Goal: Navigation & Orientation: Find specific page/section

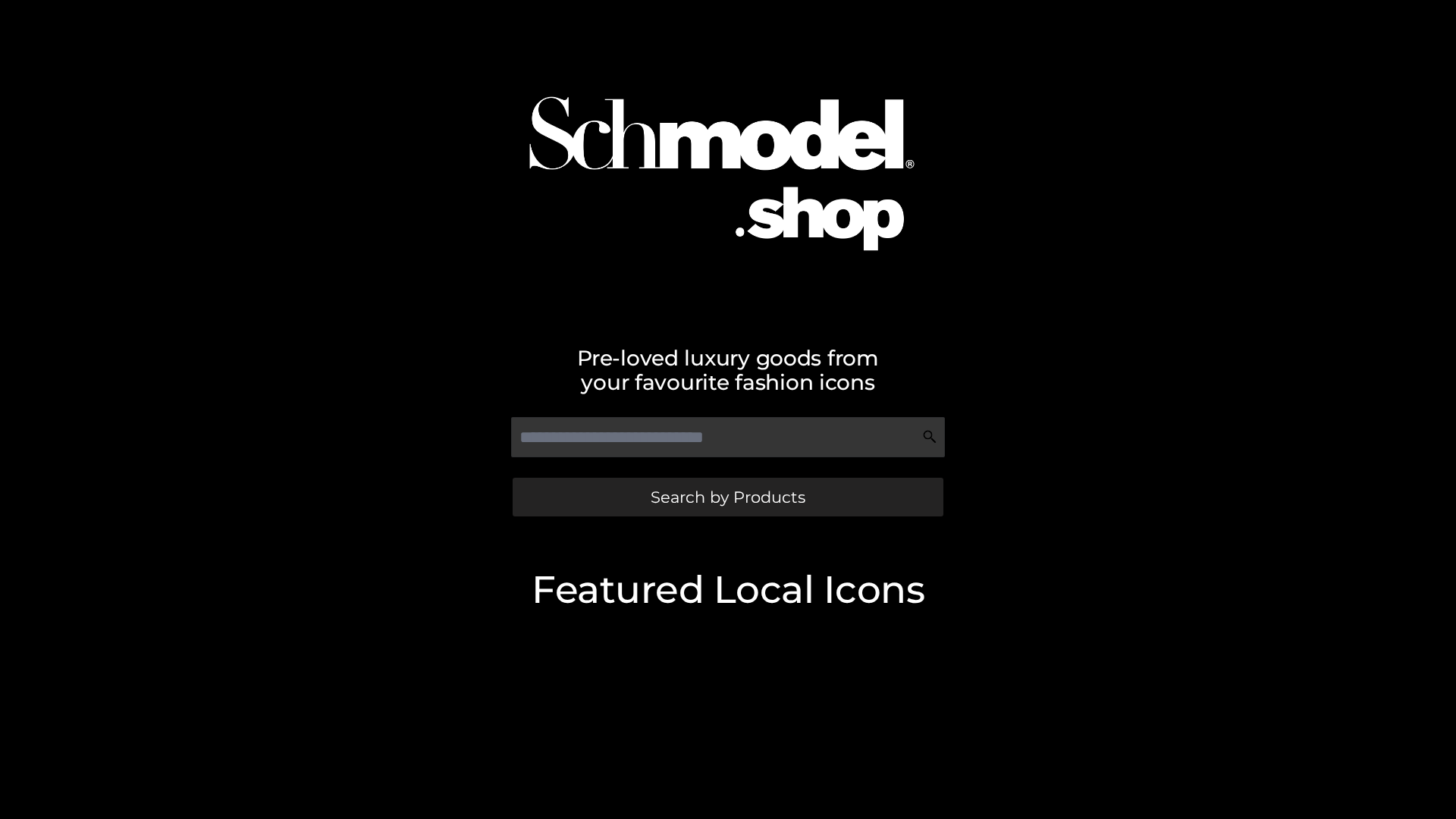
click at [728, 497] on span "Search by Products" at bounding box center [728, 497] width 155 height 16
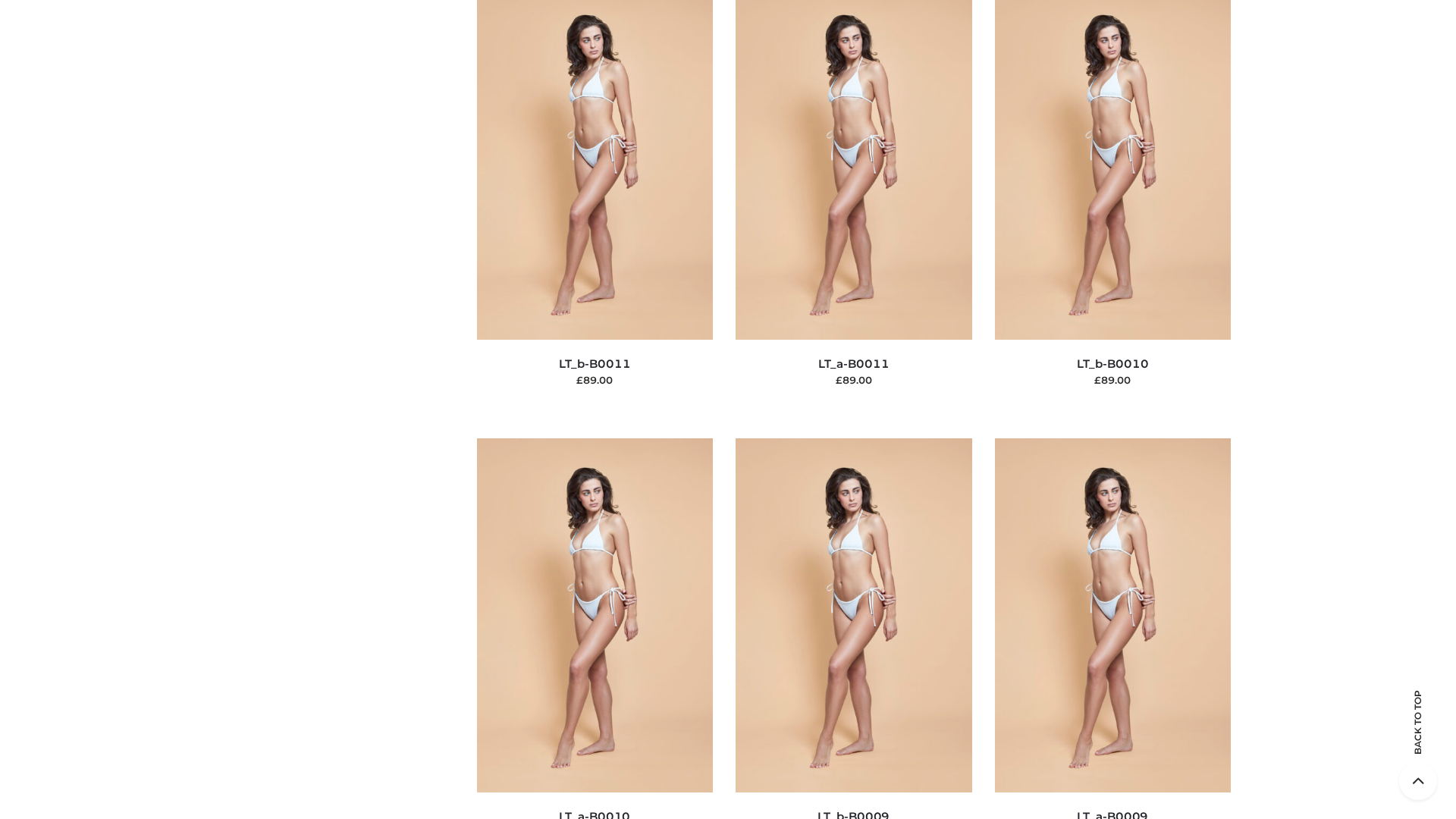
scroll to position [6811, 0]
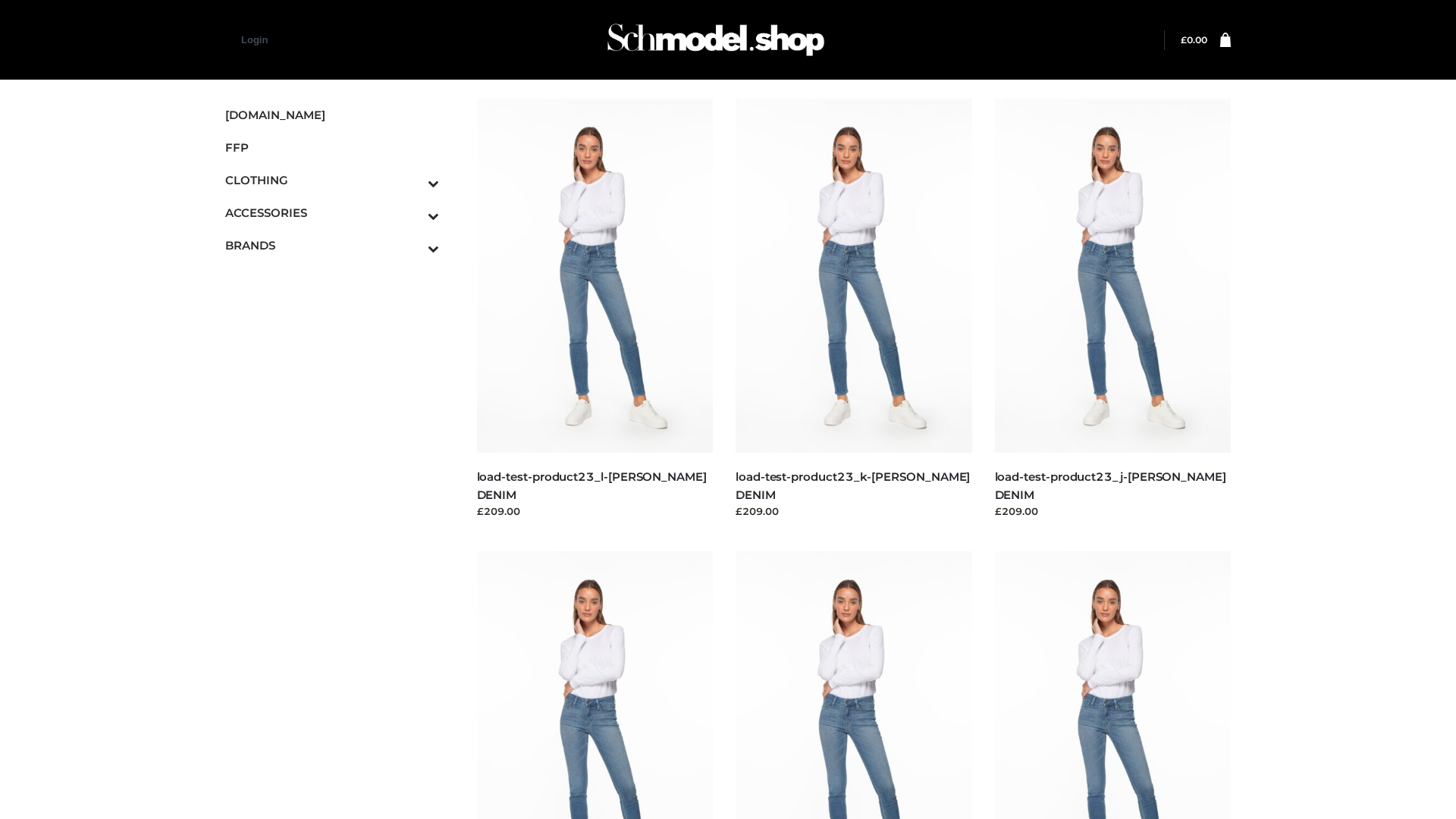
scroll to position [1330, 0]
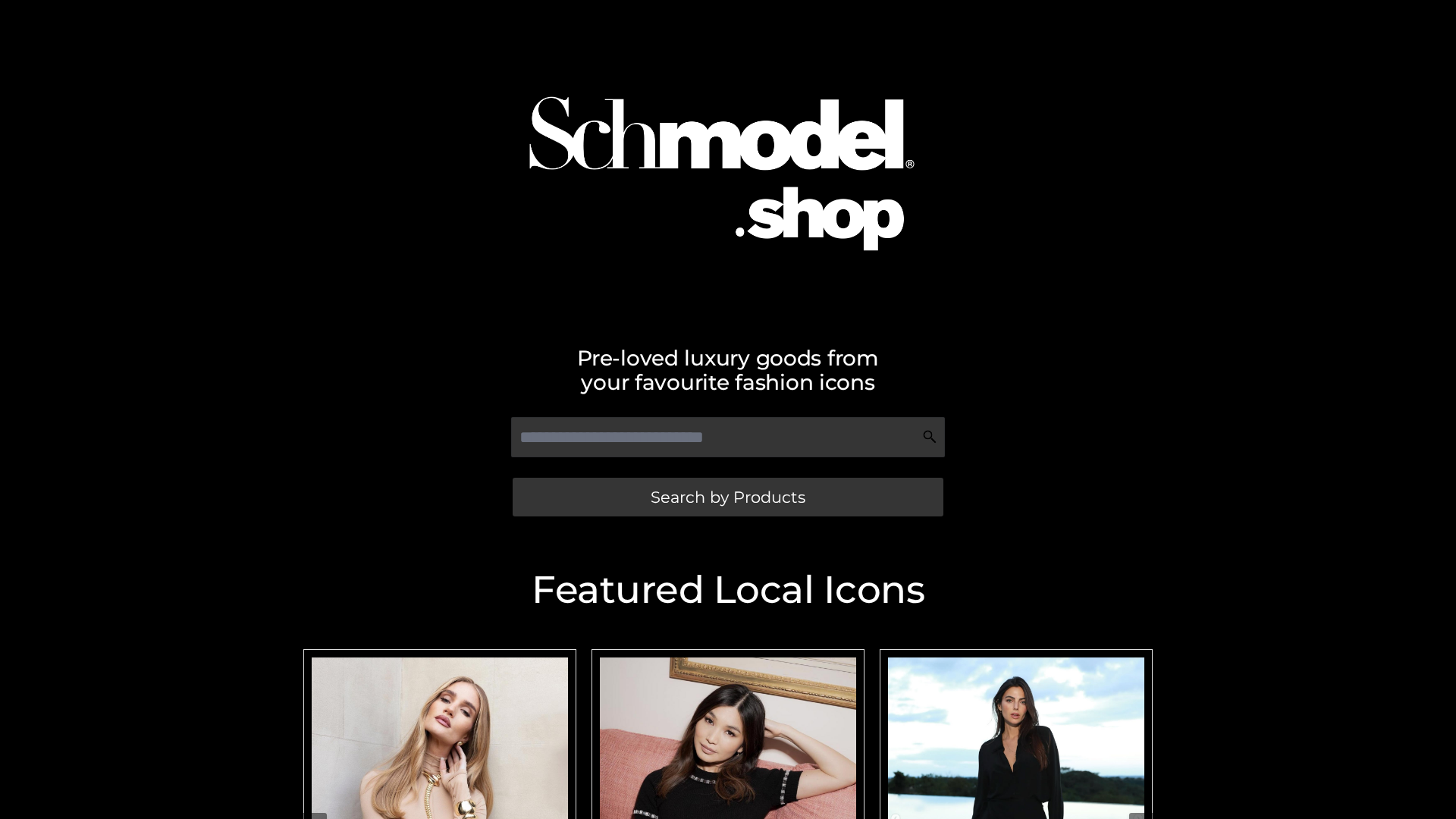
click at [728, 497] on span "Search by Products" at bounding box center [728, 497] width 155 height 16
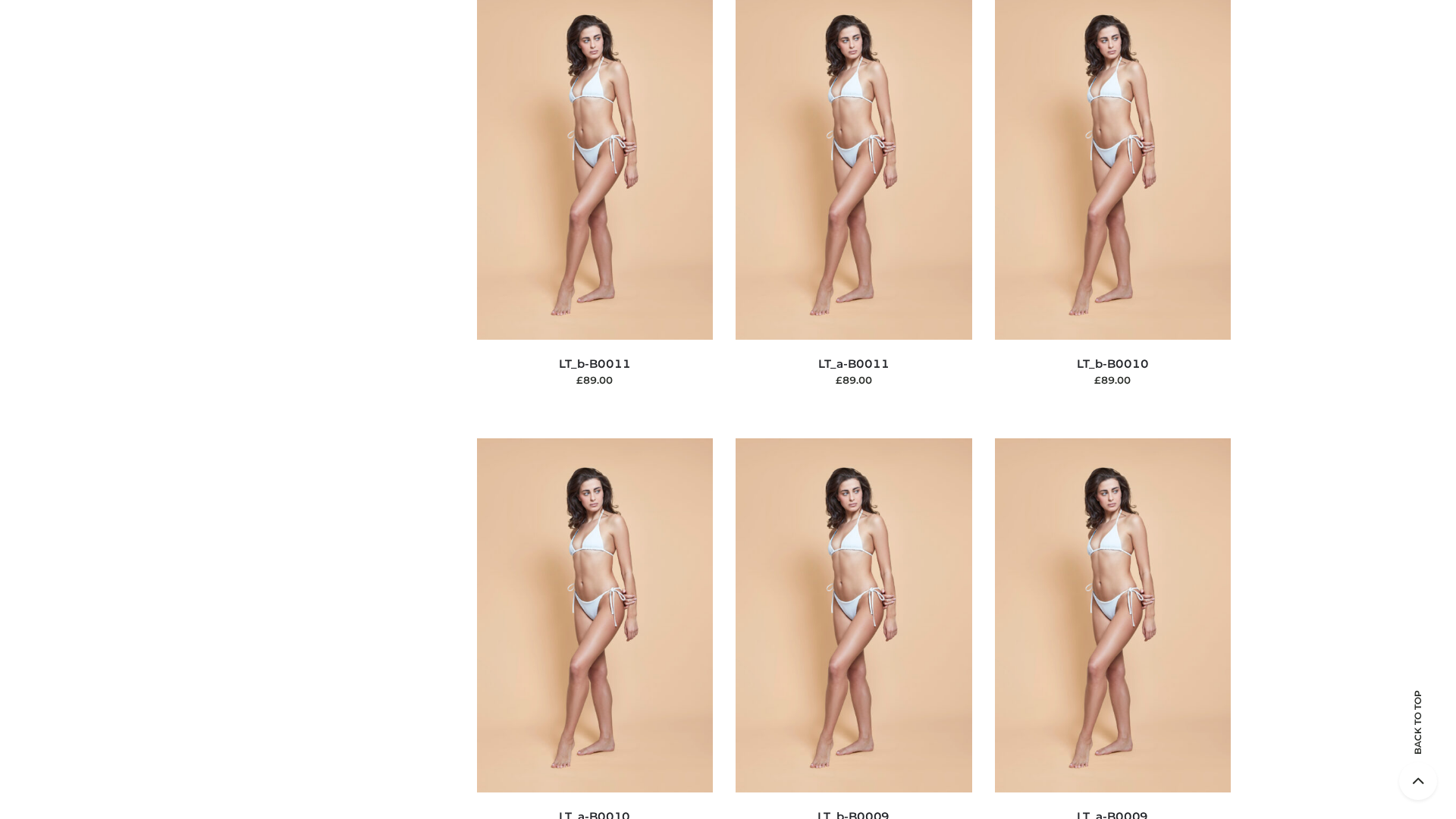
scroll to position [6811, 0]
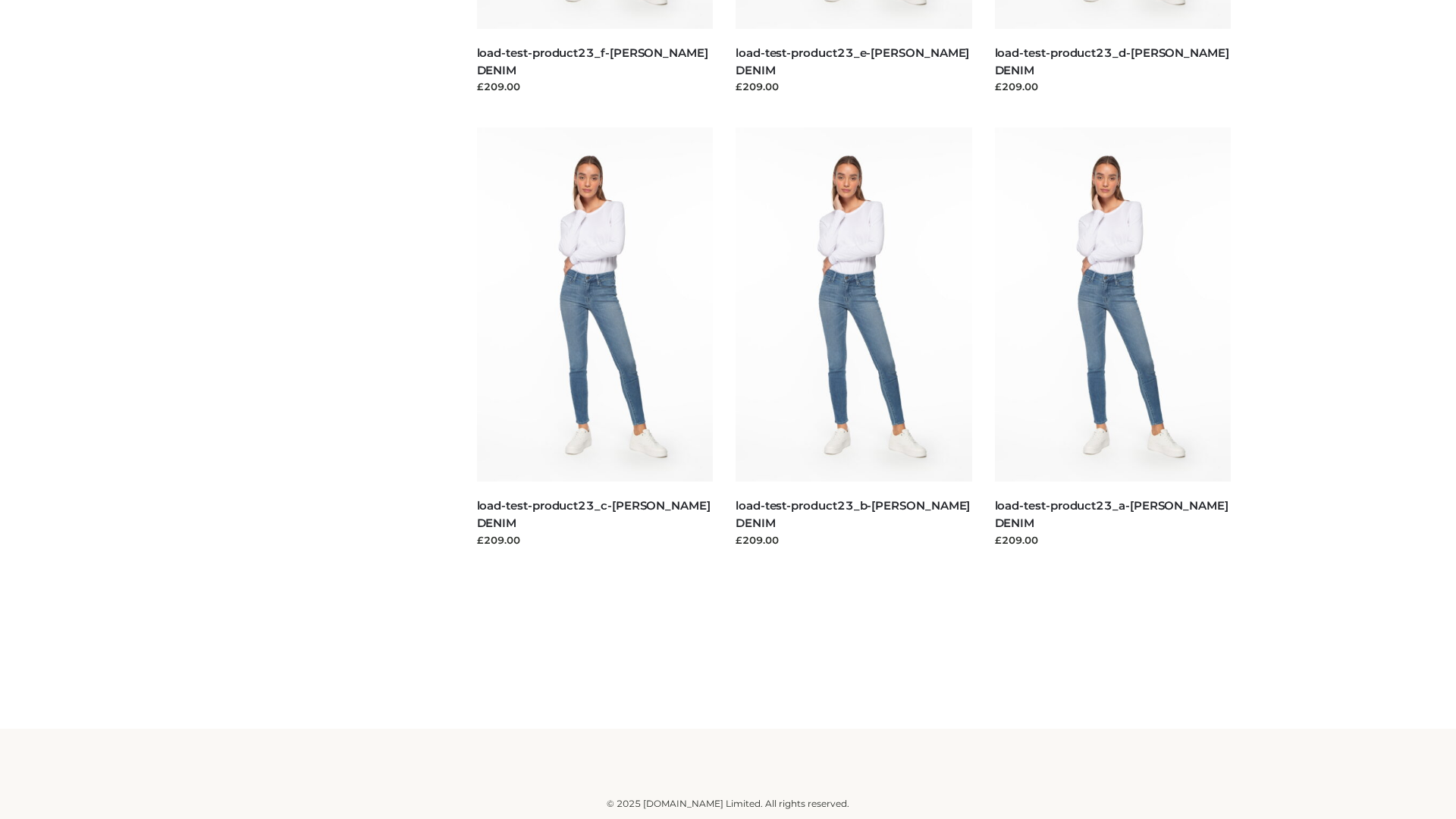
scroll to position [1330, 0]
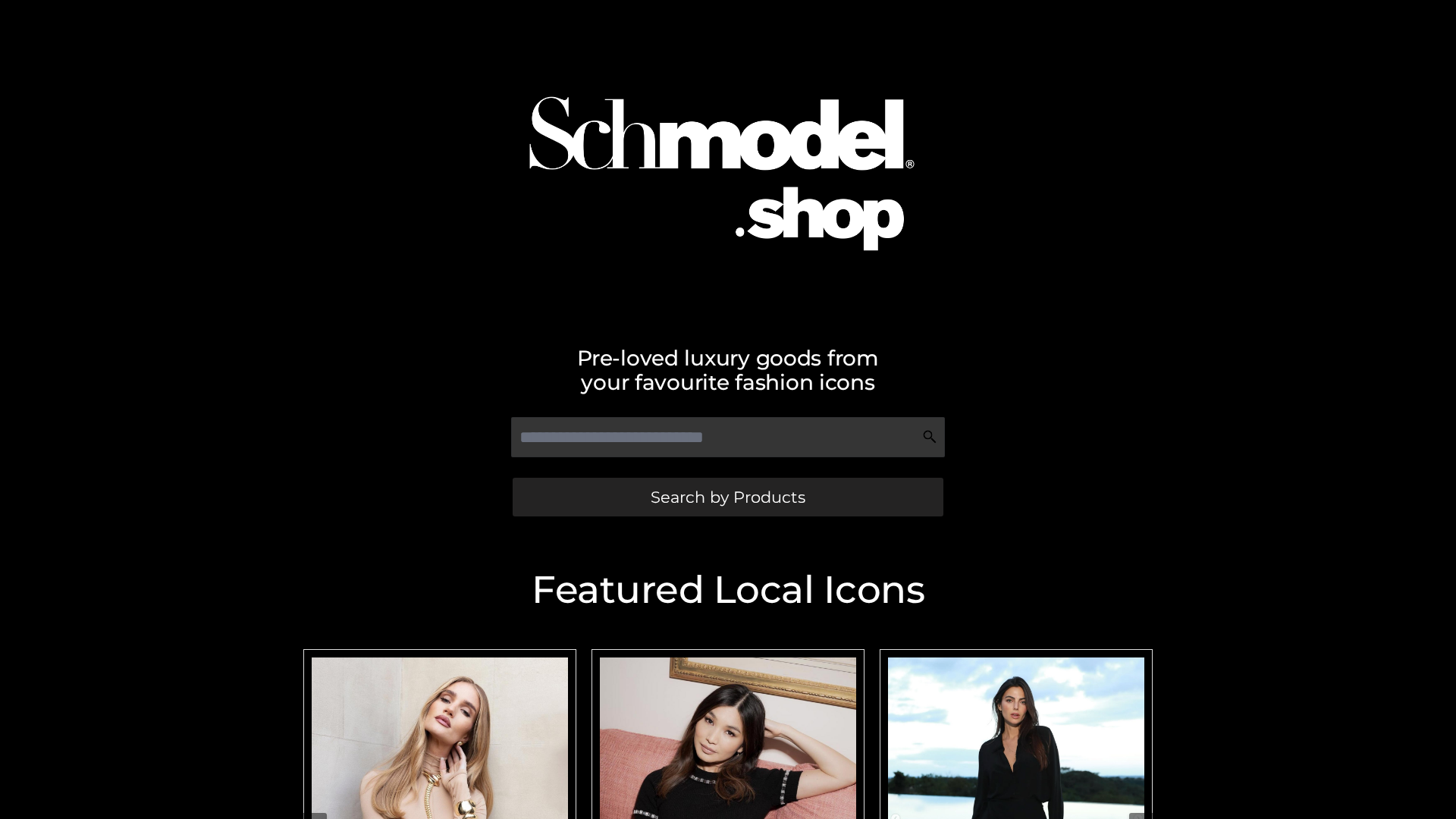
click at [728, 497] on span "Search by Products" at bounding box center [728, 497] width 155 height 16
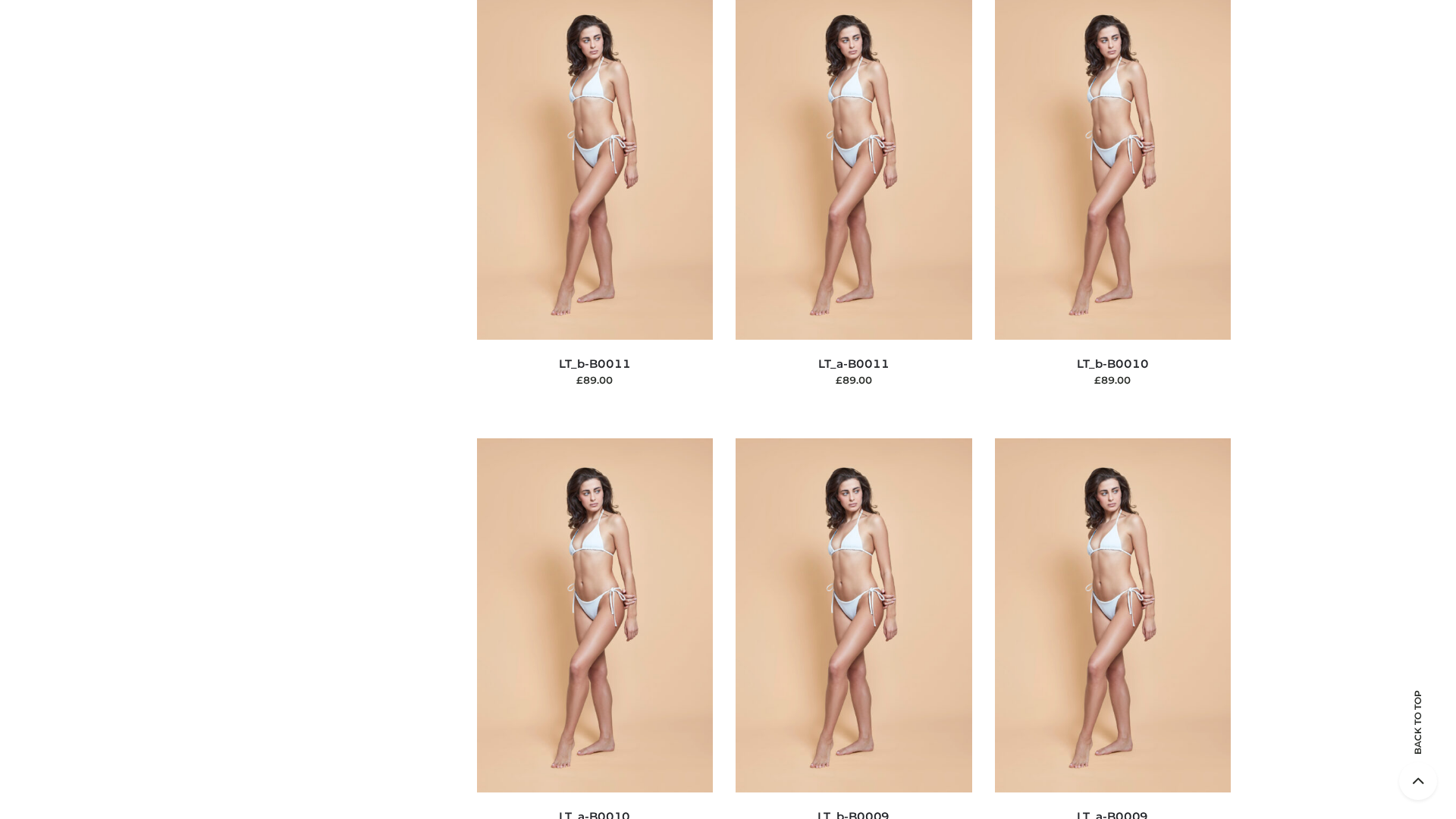
scroll to position [6811, 0]
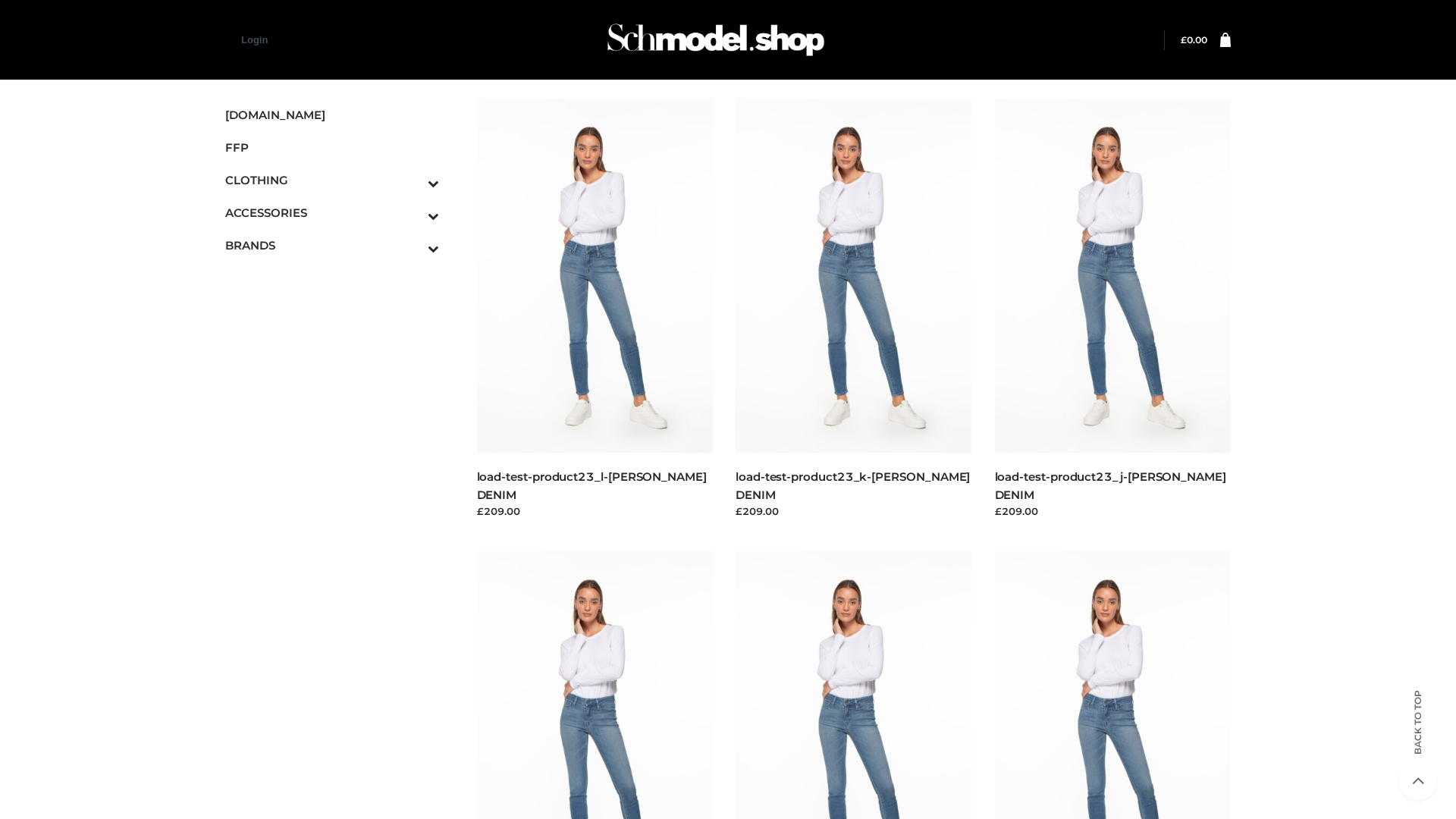
scroll to position [1330, 0]
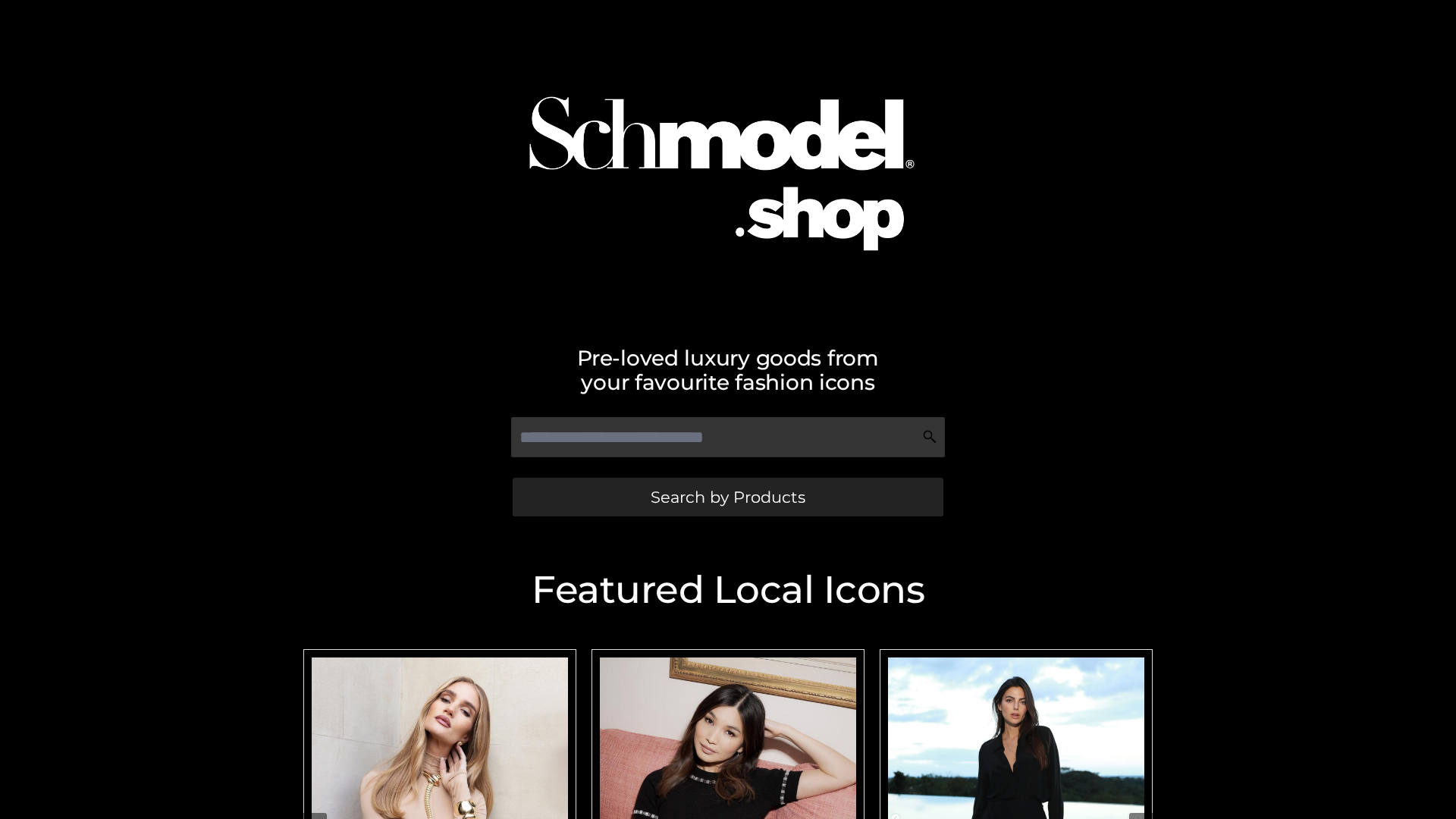
click at [728, 497] on span "Search by Products" at bounding box center [728, 497] width 155 height 16
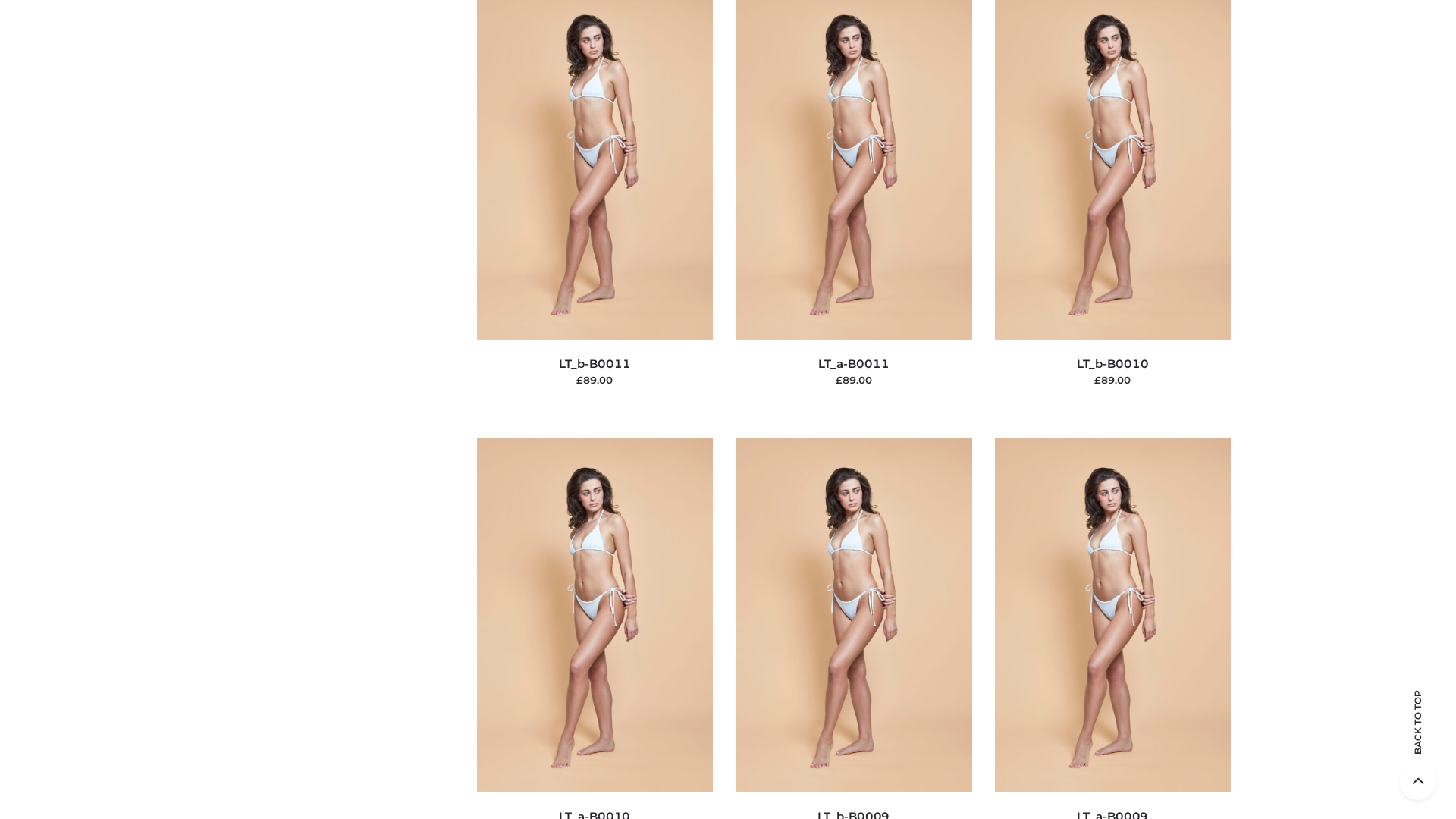
scroll to position [6811, 0]
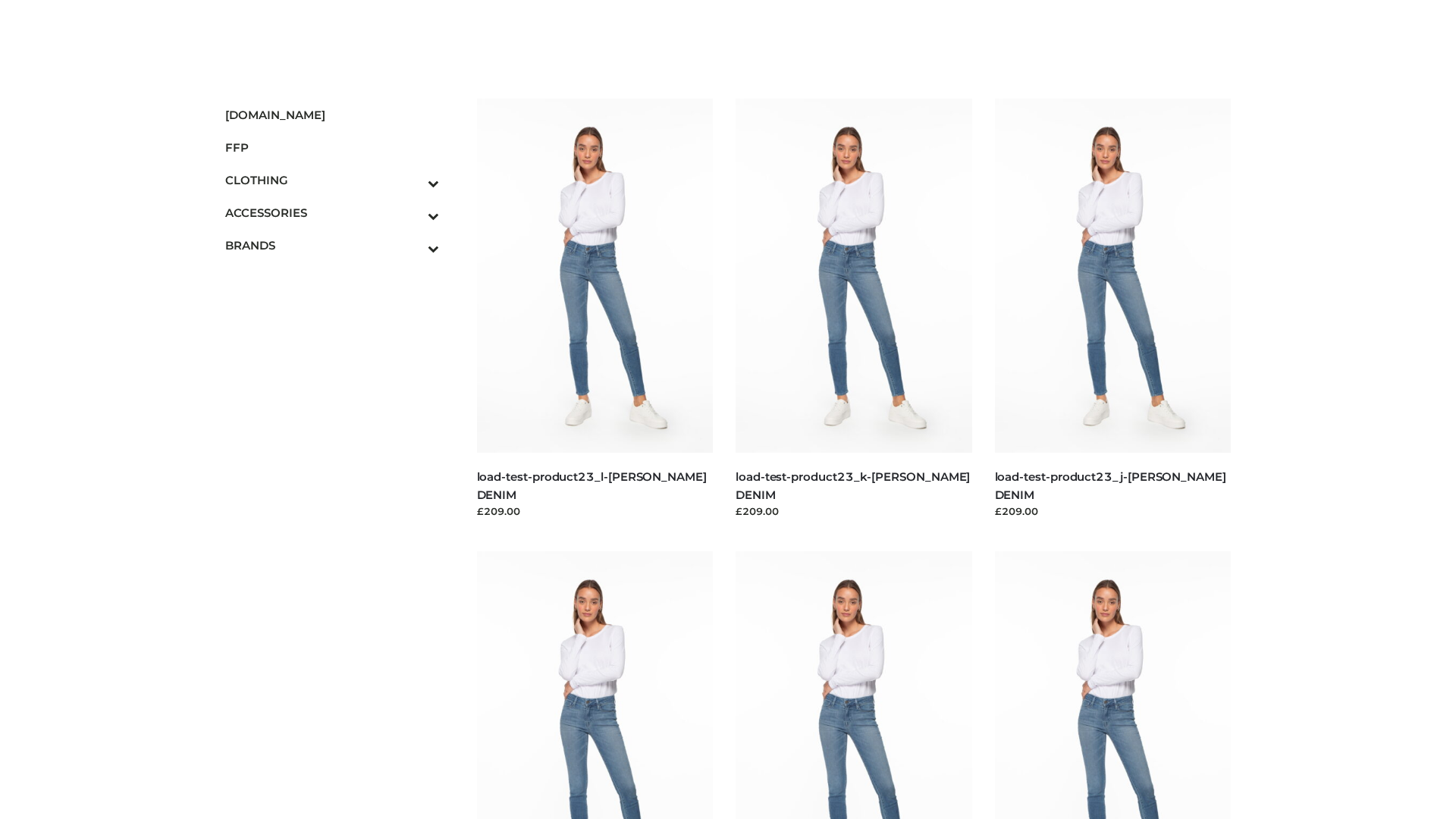
scroll to position [1330, 0]
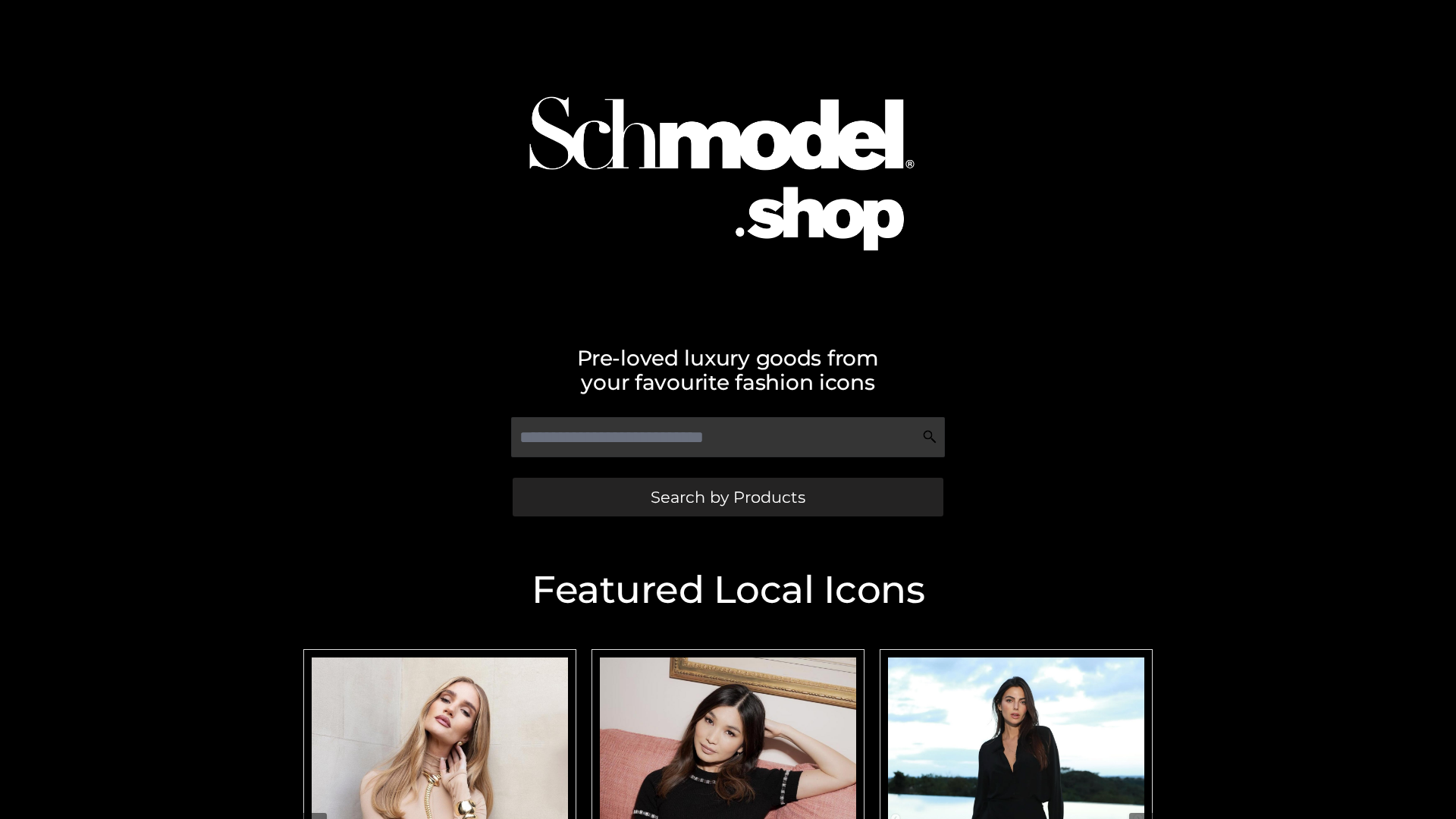
click at [728, 497] on span "Search by Products" at bounding box center [728, 497] width 155 height 16
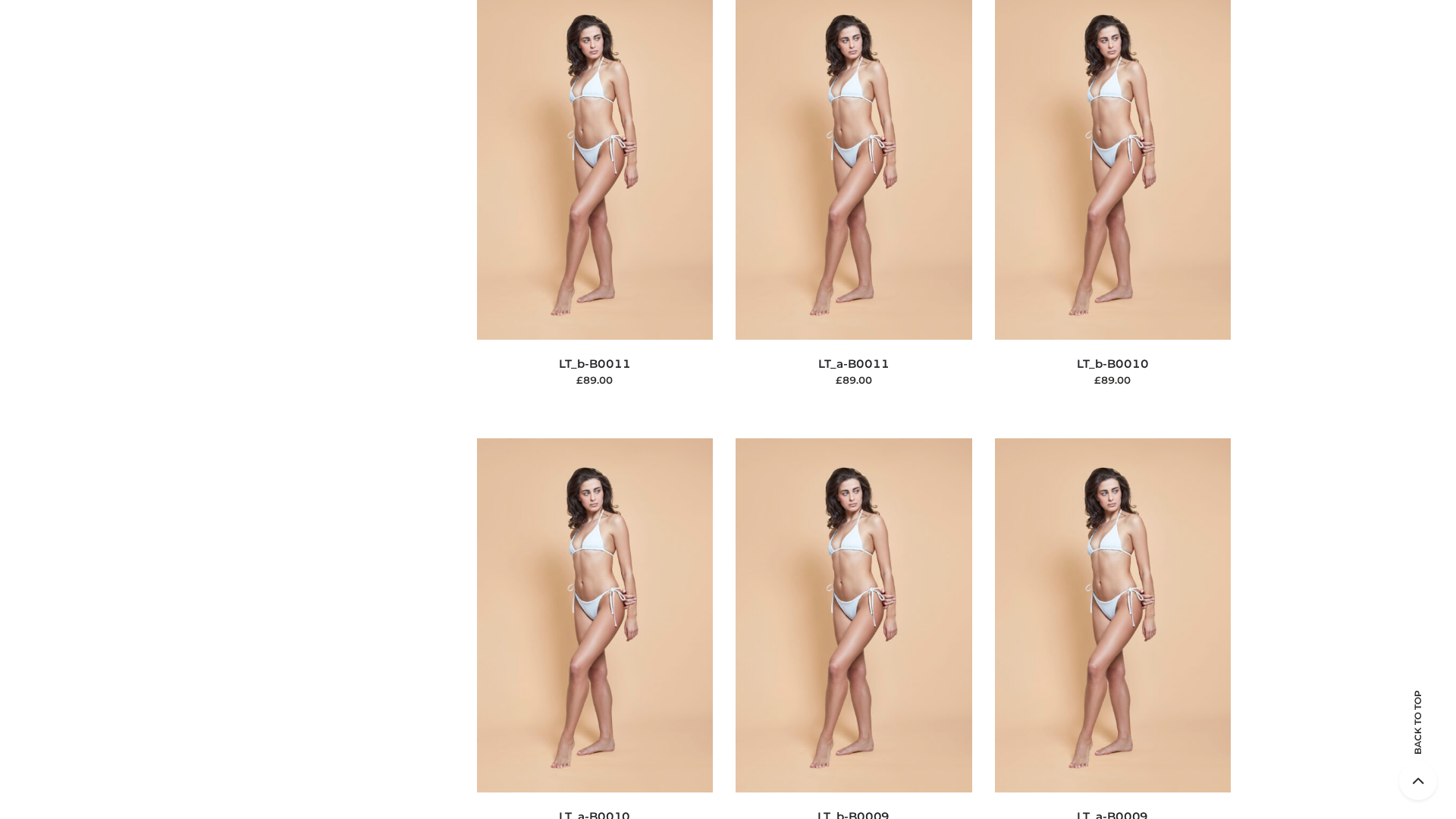
scroll to position [6811, 0]
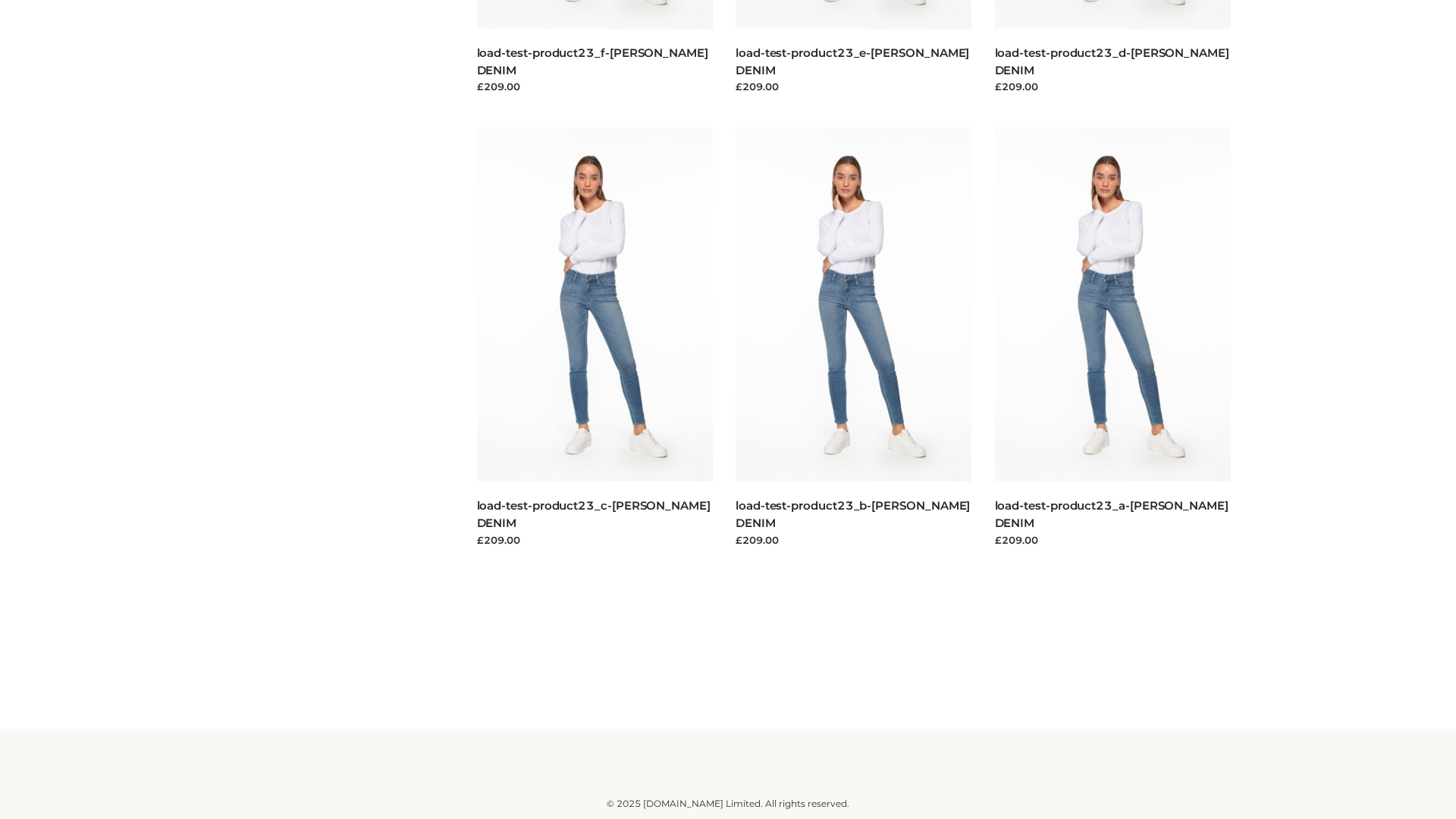
scroll to position [1330, 0]
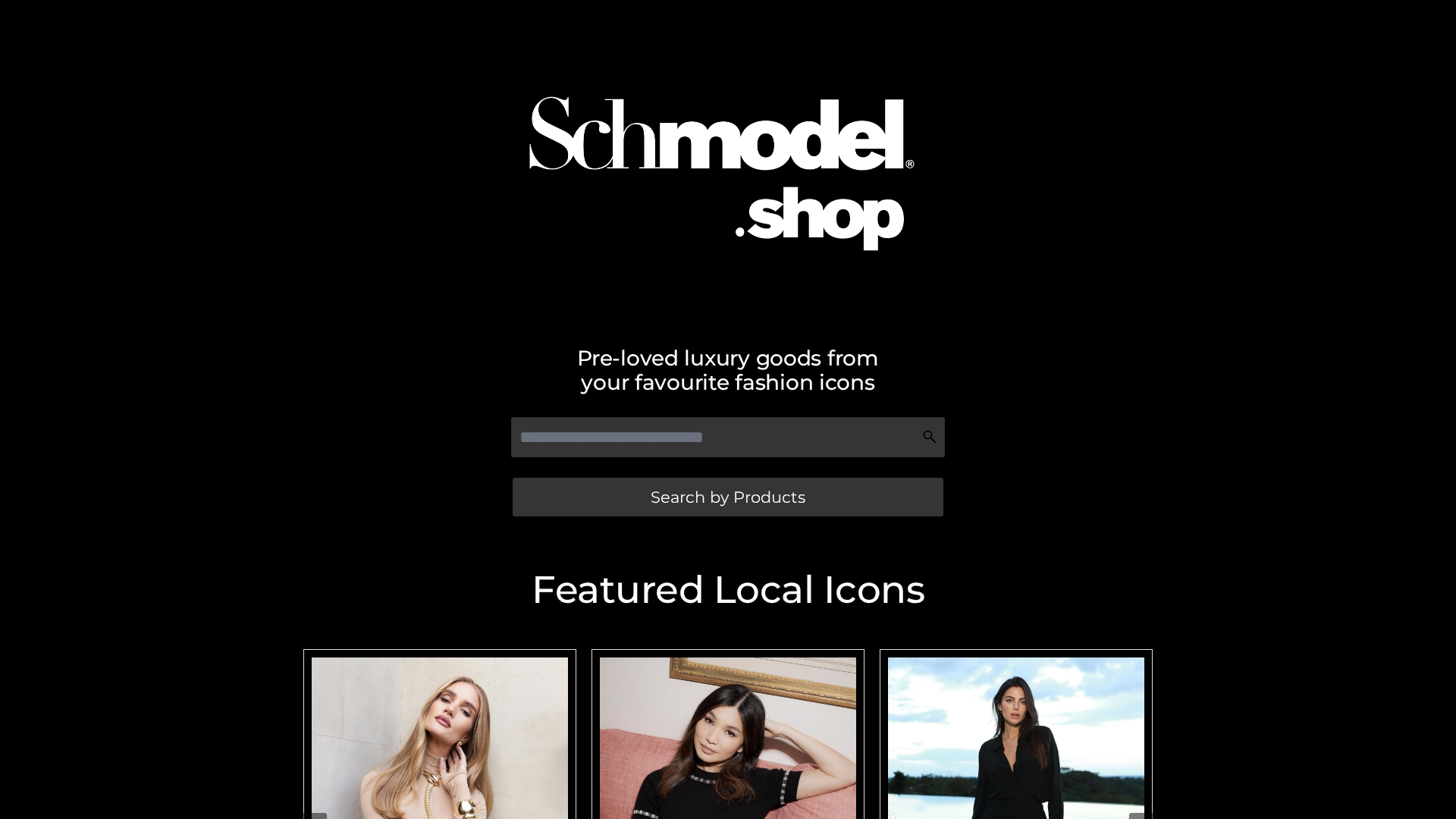
click at [728, 497] on span "Search by Products" at bounding box center [728, 497] width 155 height 16
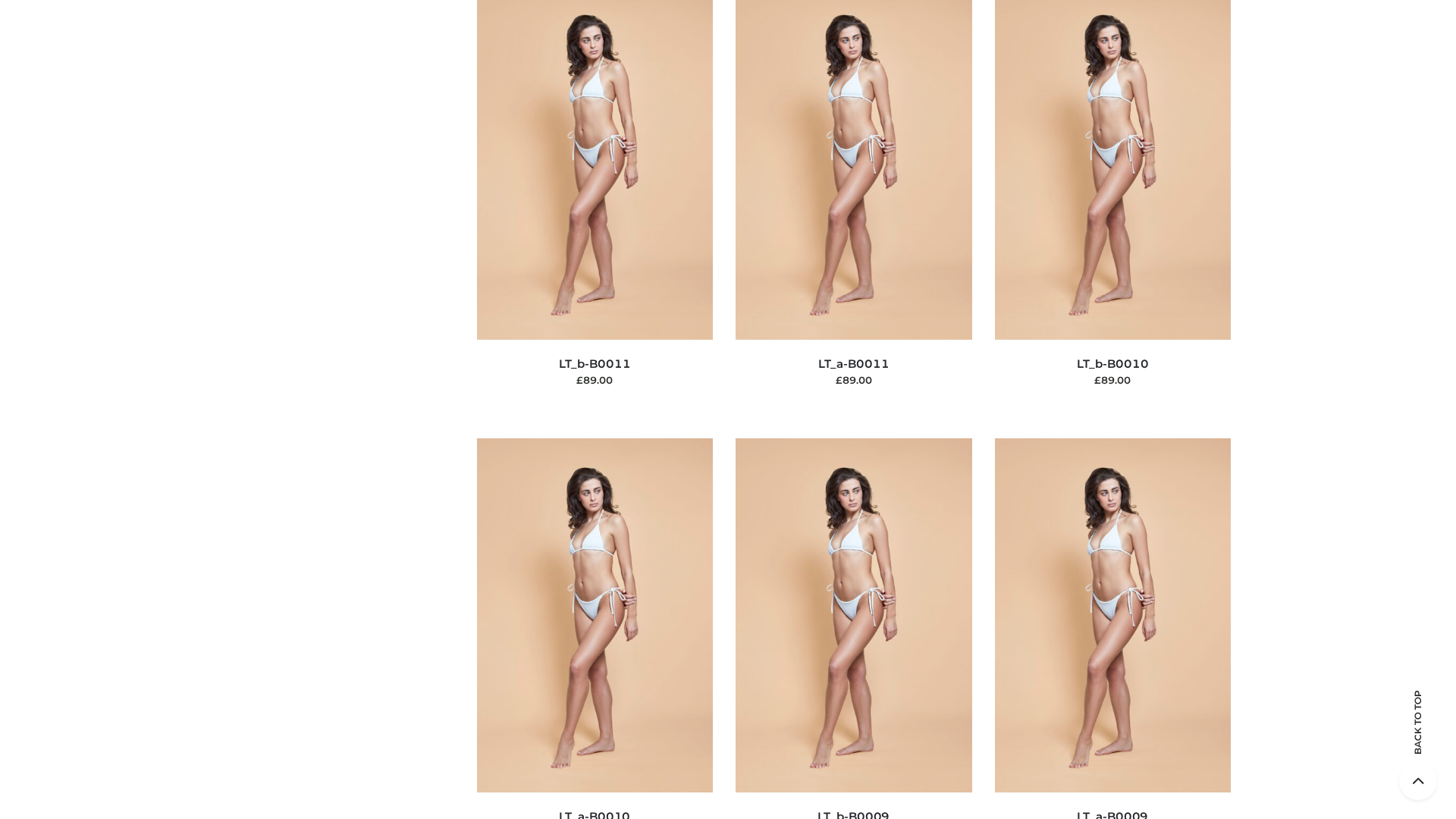
scroll to position [6811, 0]
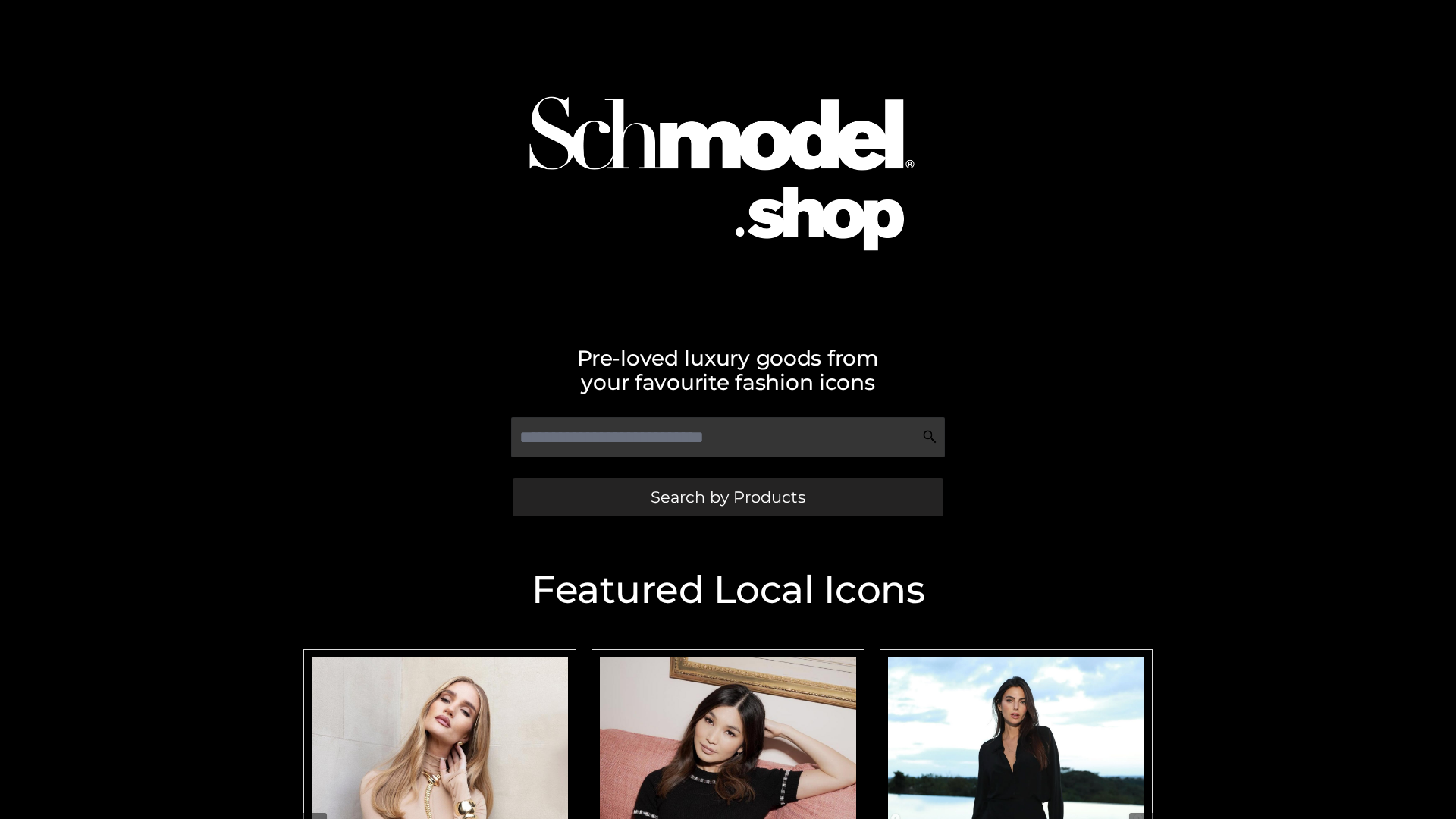
click at [728, 497] on span "Search by Products" at bounding box center [728, 497] width 155 height 16
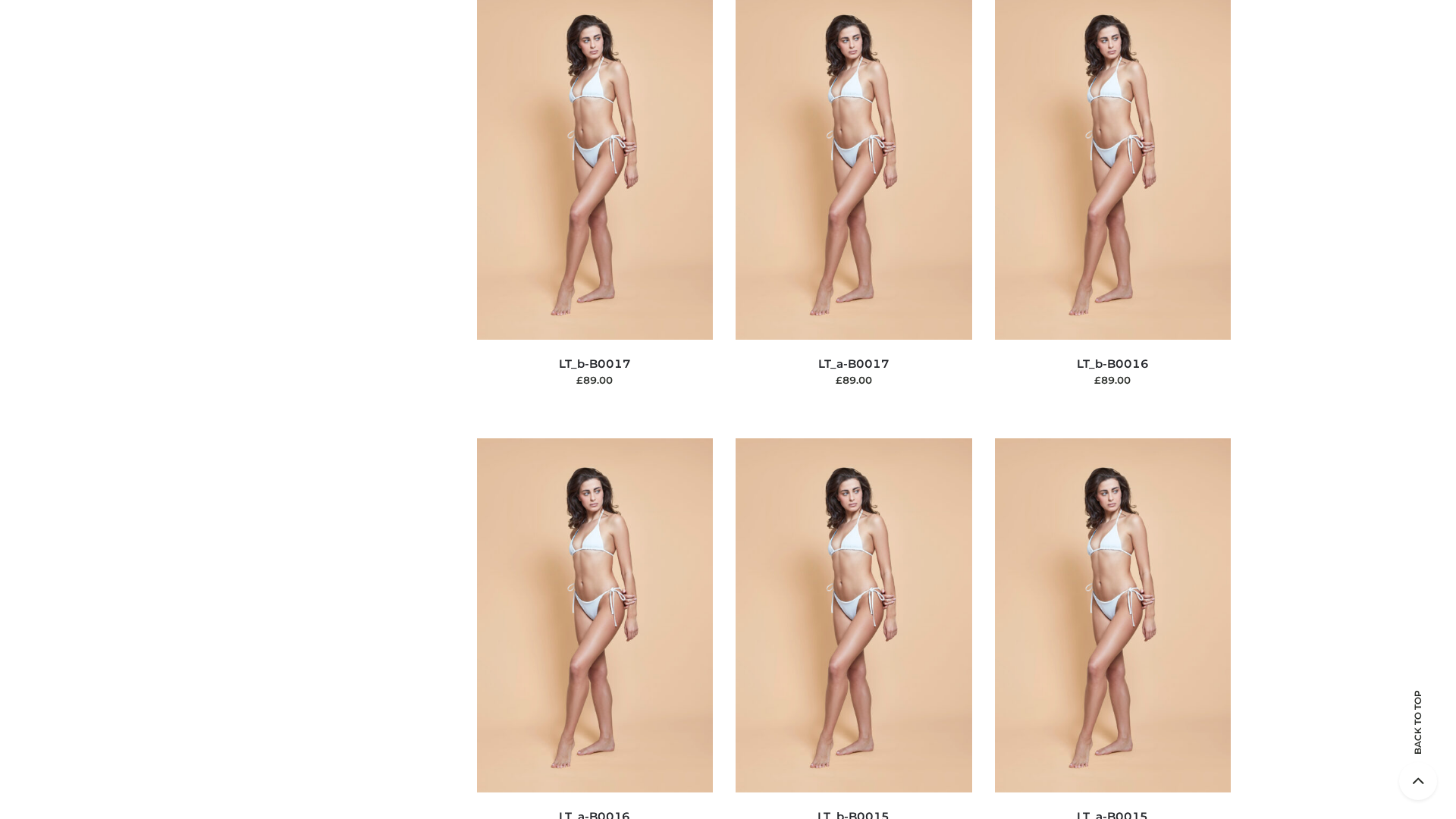
scroll to position [4984, 0]
